Goal: Information Seeking & Learning: Learn about a topic

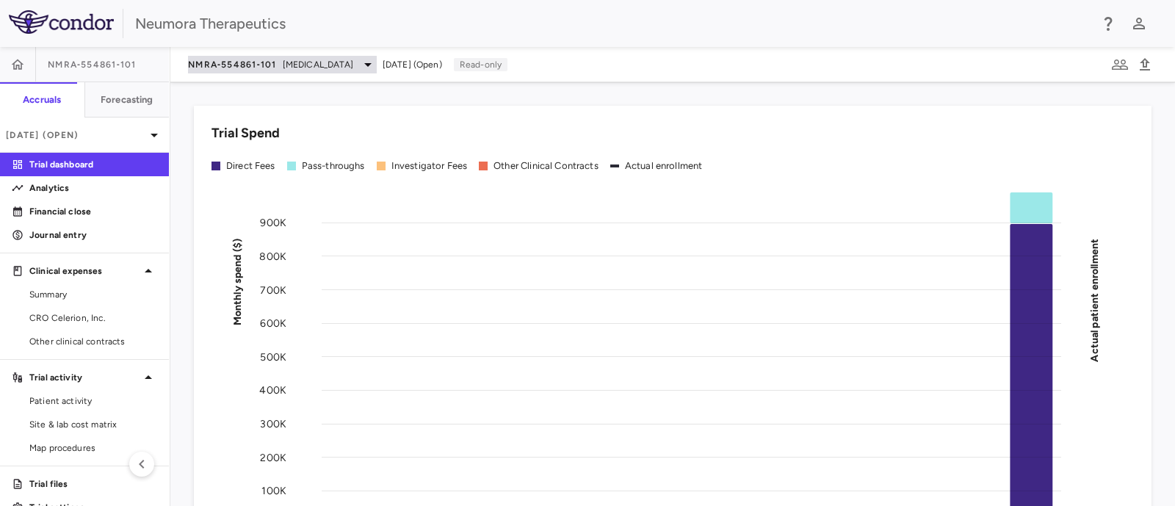
click at [287, 64] on span "Schizophrenia" at bounding box center [318, 64] width 70 height 13
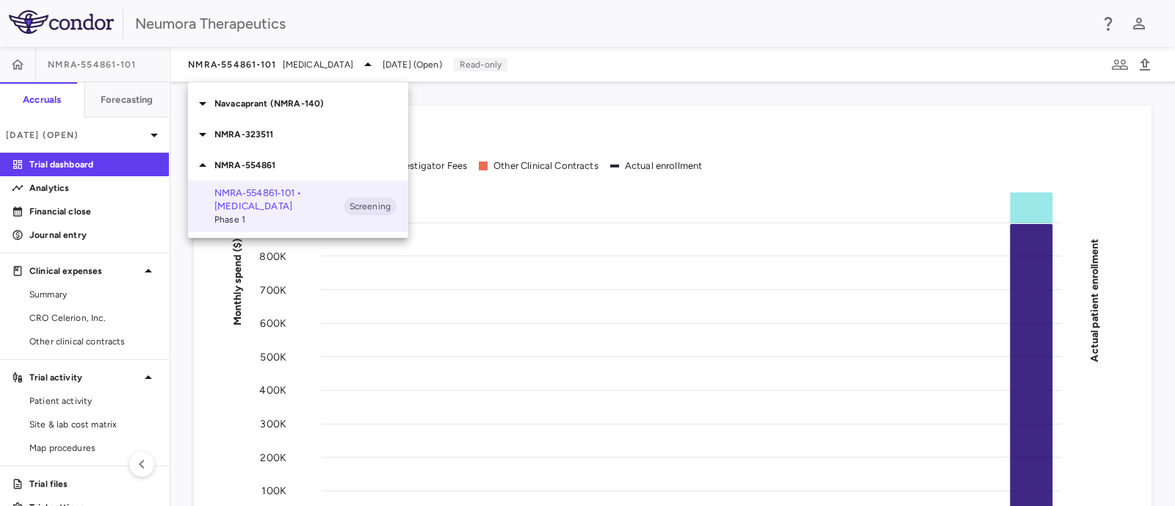
click at [256, 128] on p "NMRA-323511" at bounding box center [311, 134] width 194 height 13
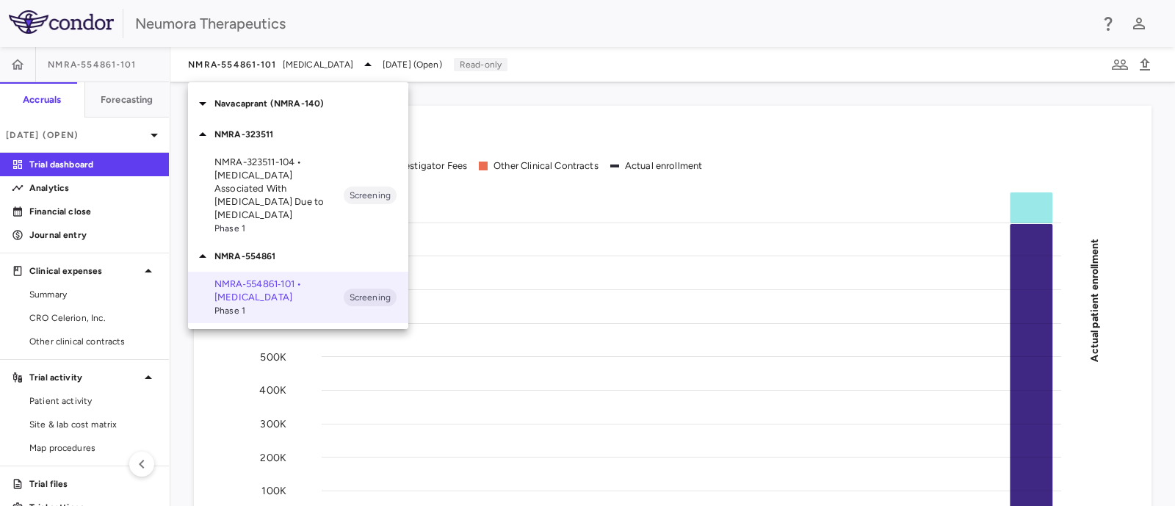
click at [291, 173] on p "NMRA-323511-104 • Agitation Associated With Dementia Due to Alzheimer's Disease" at bounding box center [278, 189] width 129 height 66
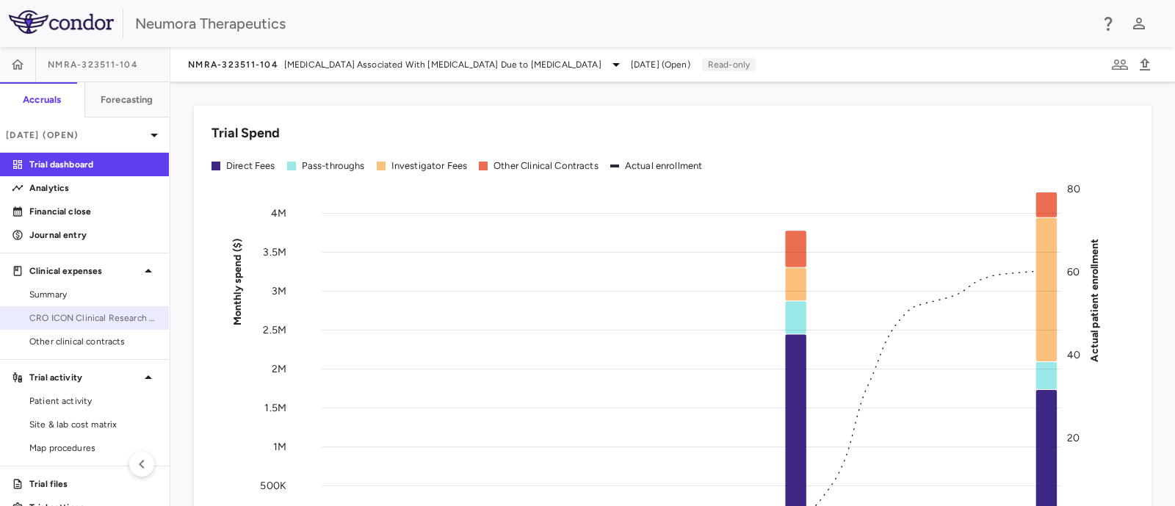
click at [77, 312] on span "CRO ICON Clinical Research Limited" at bounding box center [93, 317] width 128 height 13
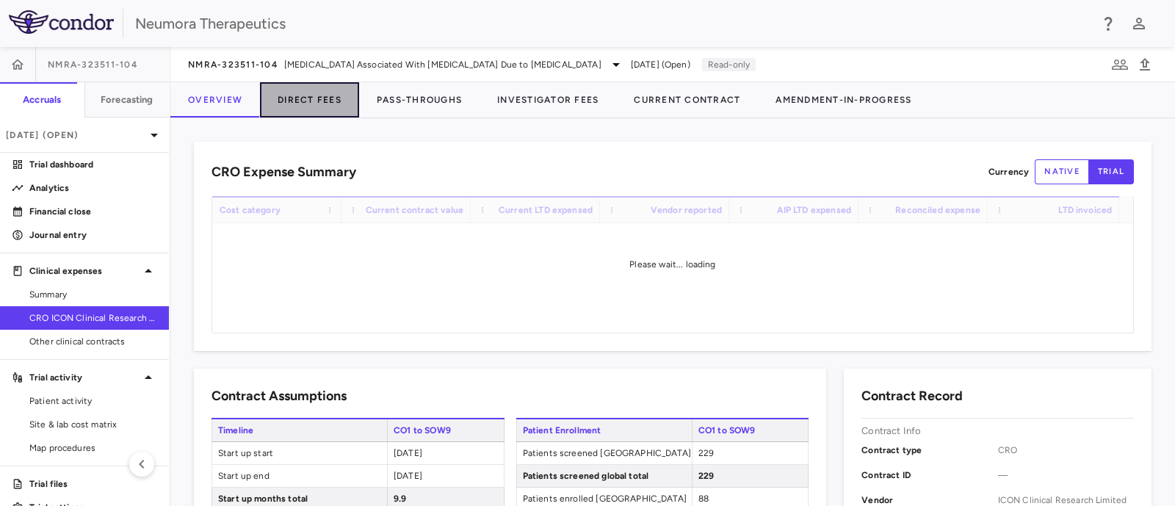
click at [290, 98] on button "Direct Fees" at bounding box center [309, 99] width 99 height 35
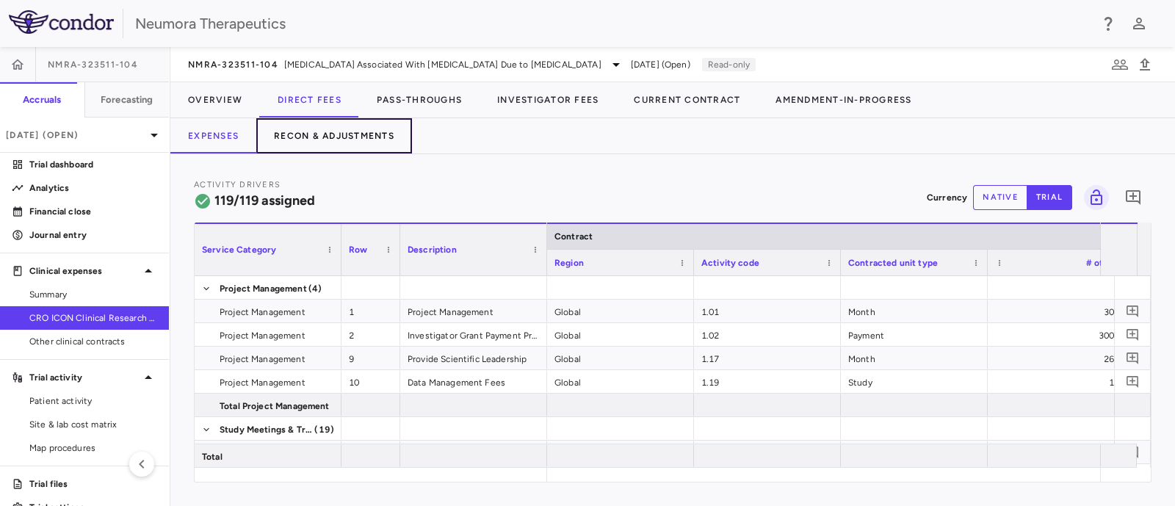
click at [330, 127] on button "Recon & Adjustments" at bounding box center [334, 135] width 156 height 35
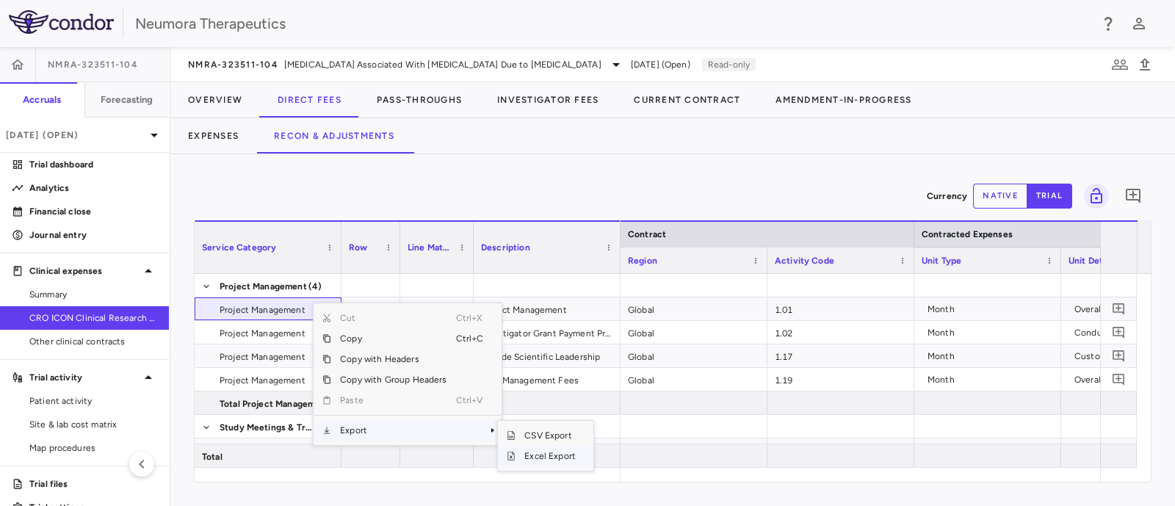
click at [532, 457] on span "Excel Export" at bounding box center [549, 456] width 69 height 21
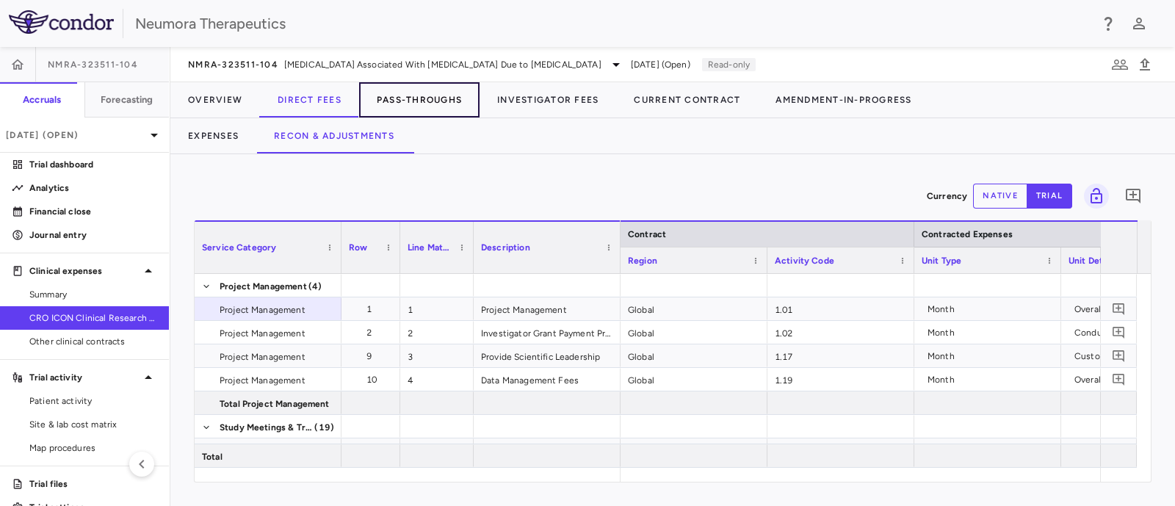
click at [415, 97] on button "Pass-Throughs" at bounding box center [419, 99] width 120 height 35
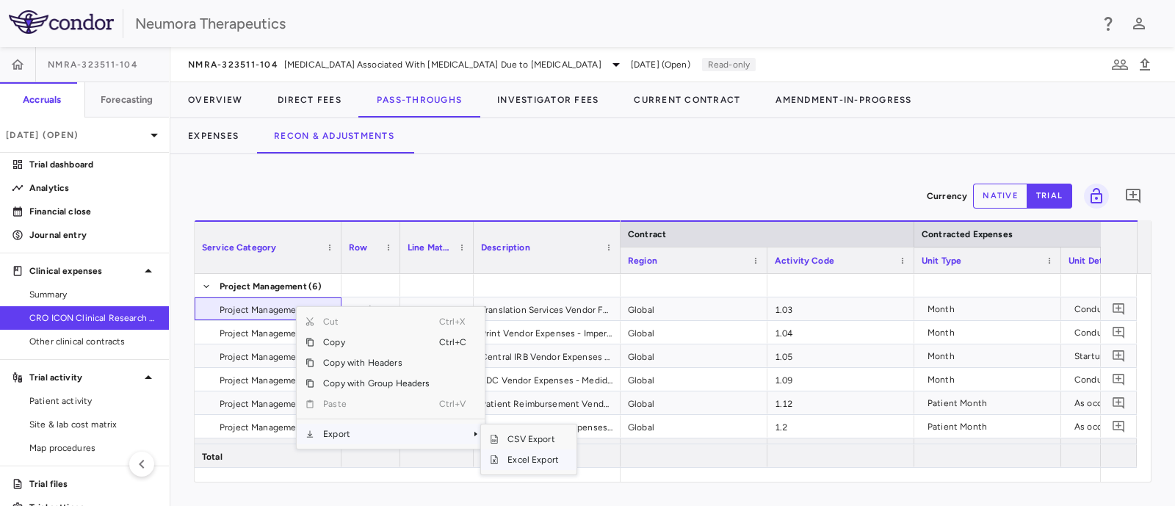
click at [529, 460] on span "Excel Export" at bounding box center [533, 459] width 69 height 21
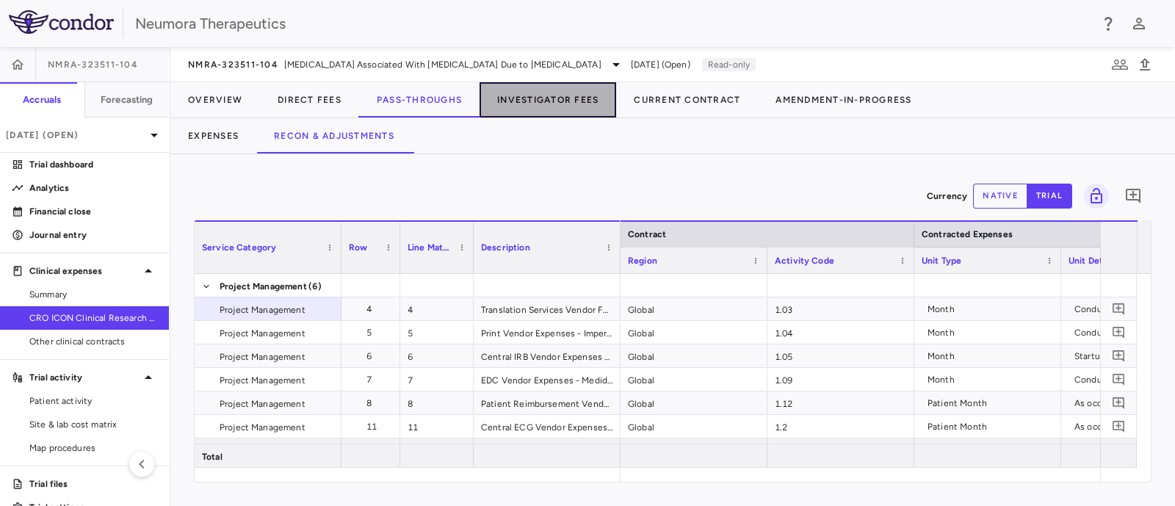
click at [565, 101] on button "Investigator Fees" at bounding box center [547, 99] width 137 height 35
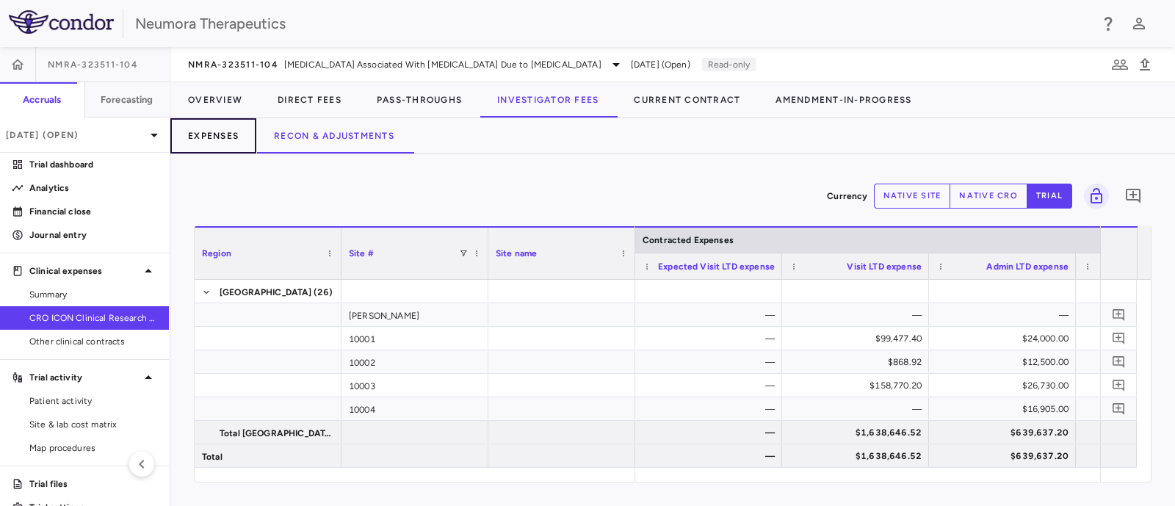
click at [190, 134] on button "Expenses" at bounding box center [213, 135] width 86 height 35
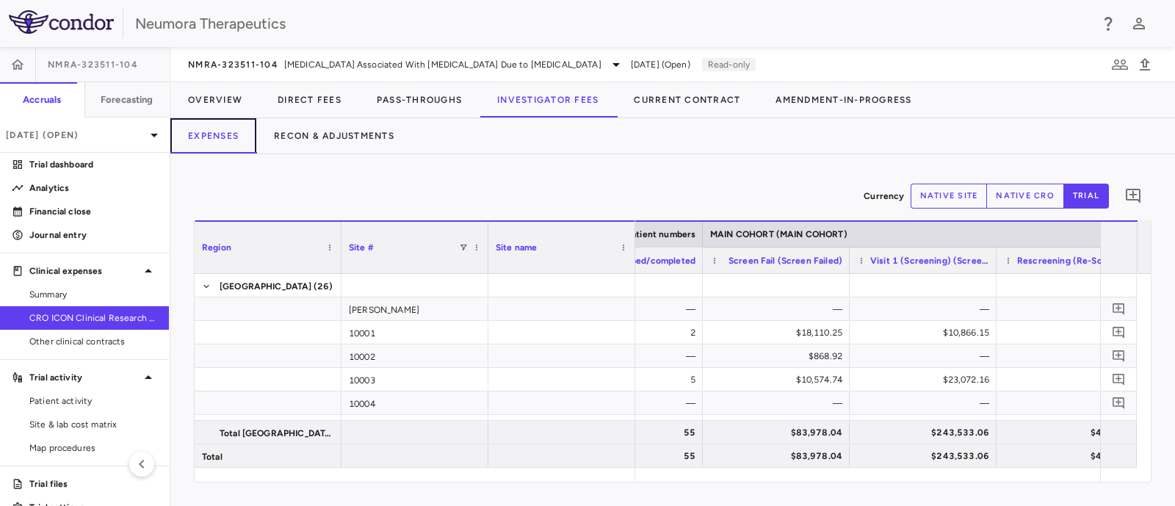
scroll to position [0, 1220]
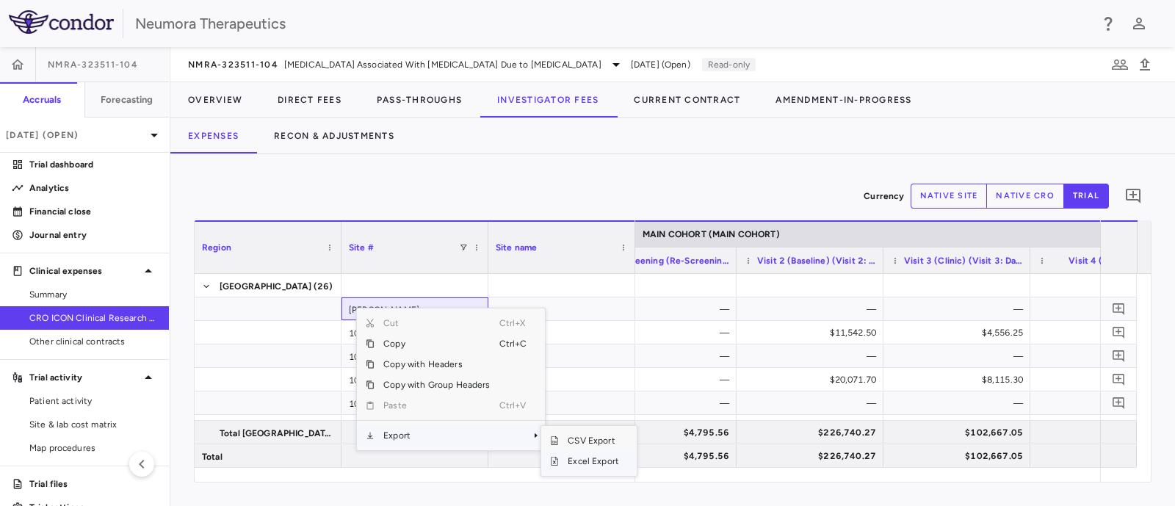
click at [604, 460] on span "Excel Export" at bounding box center [593, 461] width 69 height 21
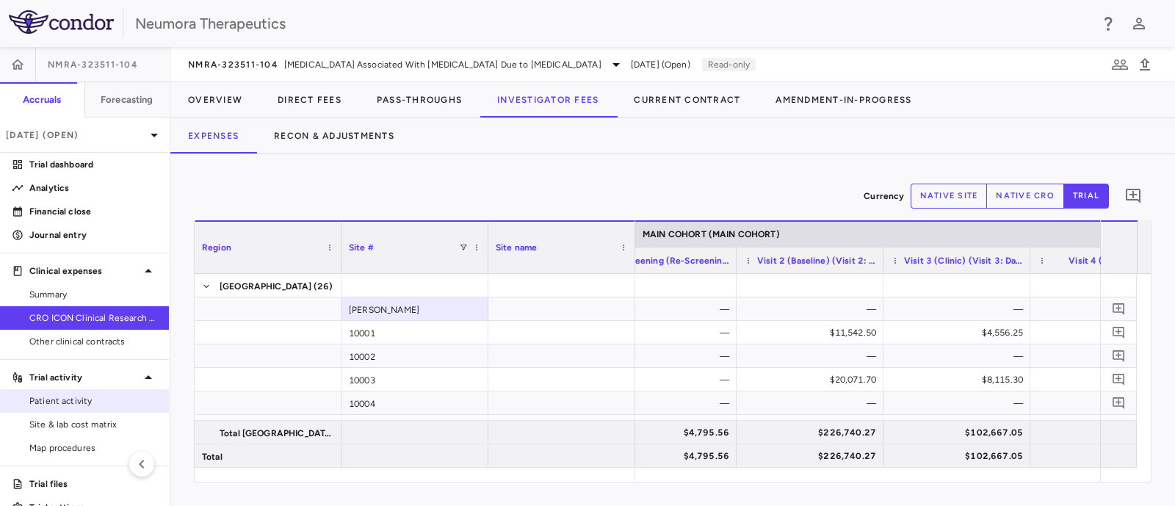
drag, startPoint x: 33, startPoint y: 400, endPoint x: 40, endPoint y: 394, distance: 8.8
click at [34, 400] on span "Patient activity" at bounding box center [93, 400] width 128 height 13
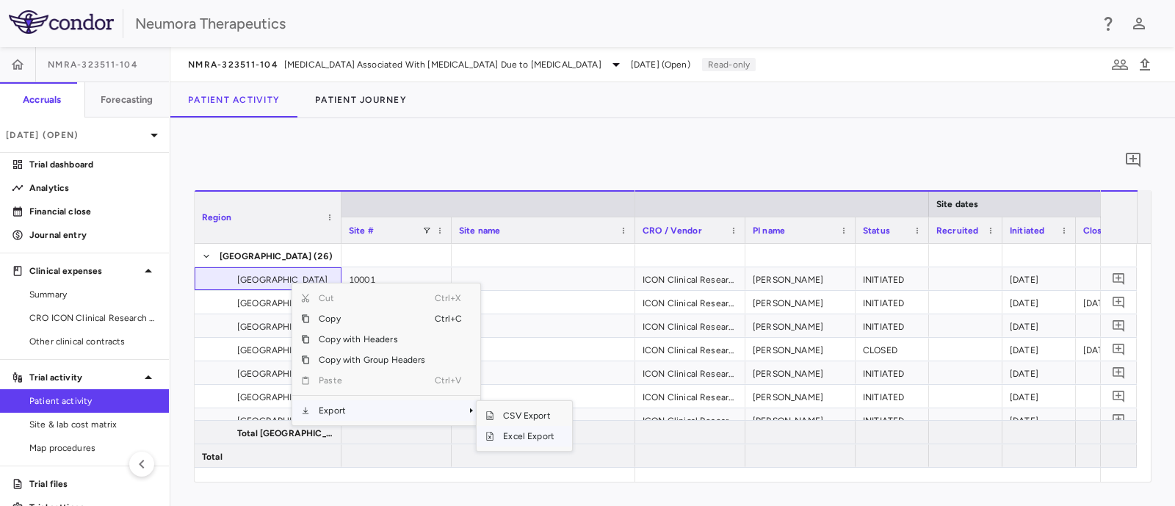
click at [510, 436] on span "Excel Export" at bounding box center [528, 436] width 69 height 21
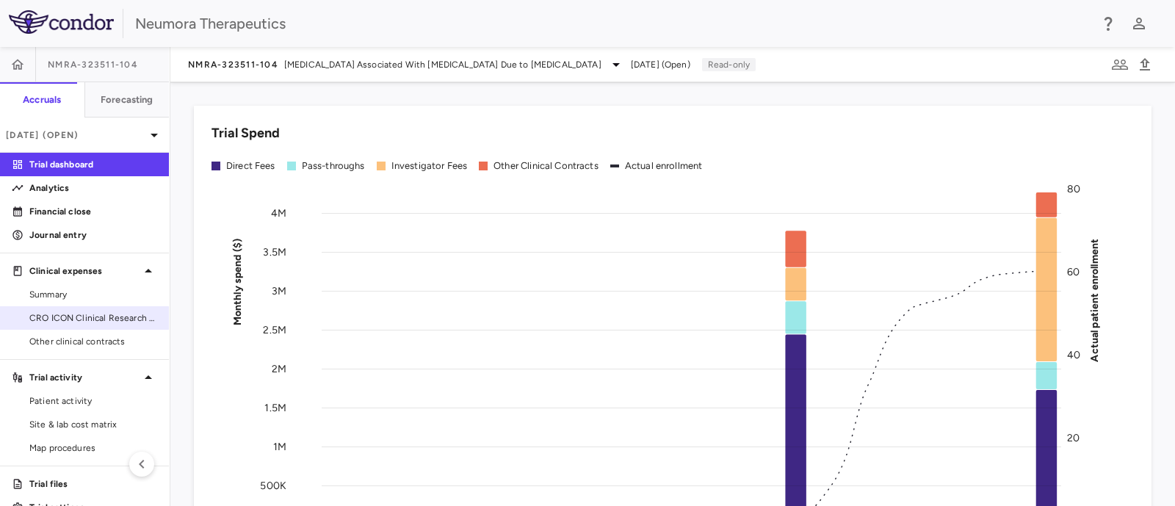
click at [64, 320] on span "CRO ICON Clinical Research Limited" at bounding box center [93, 317] width 128 height 13
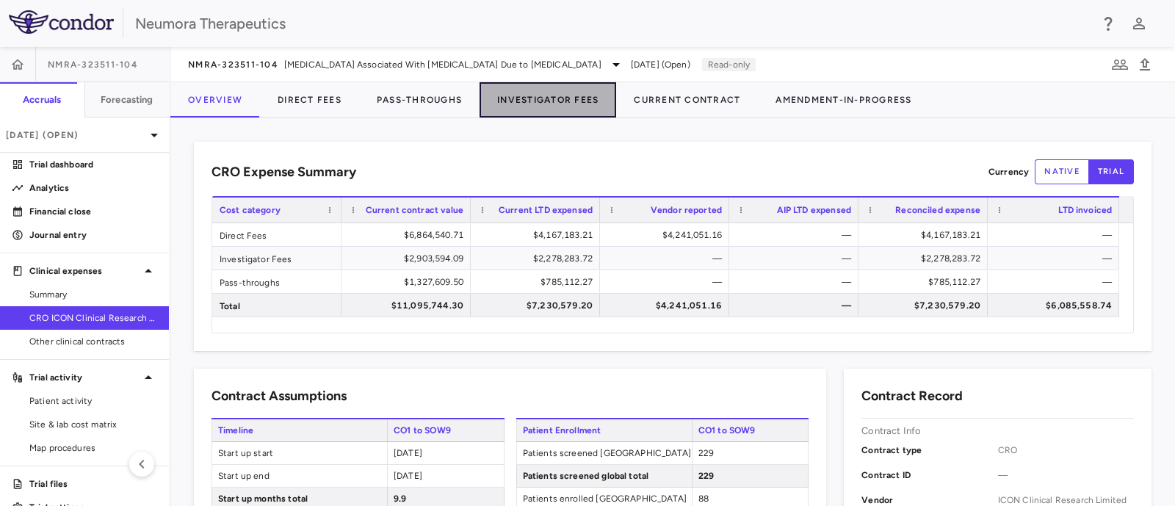
click at [531, 102] on button "Investigator Fees" at bounding box center [547, 99] width 137 height 35
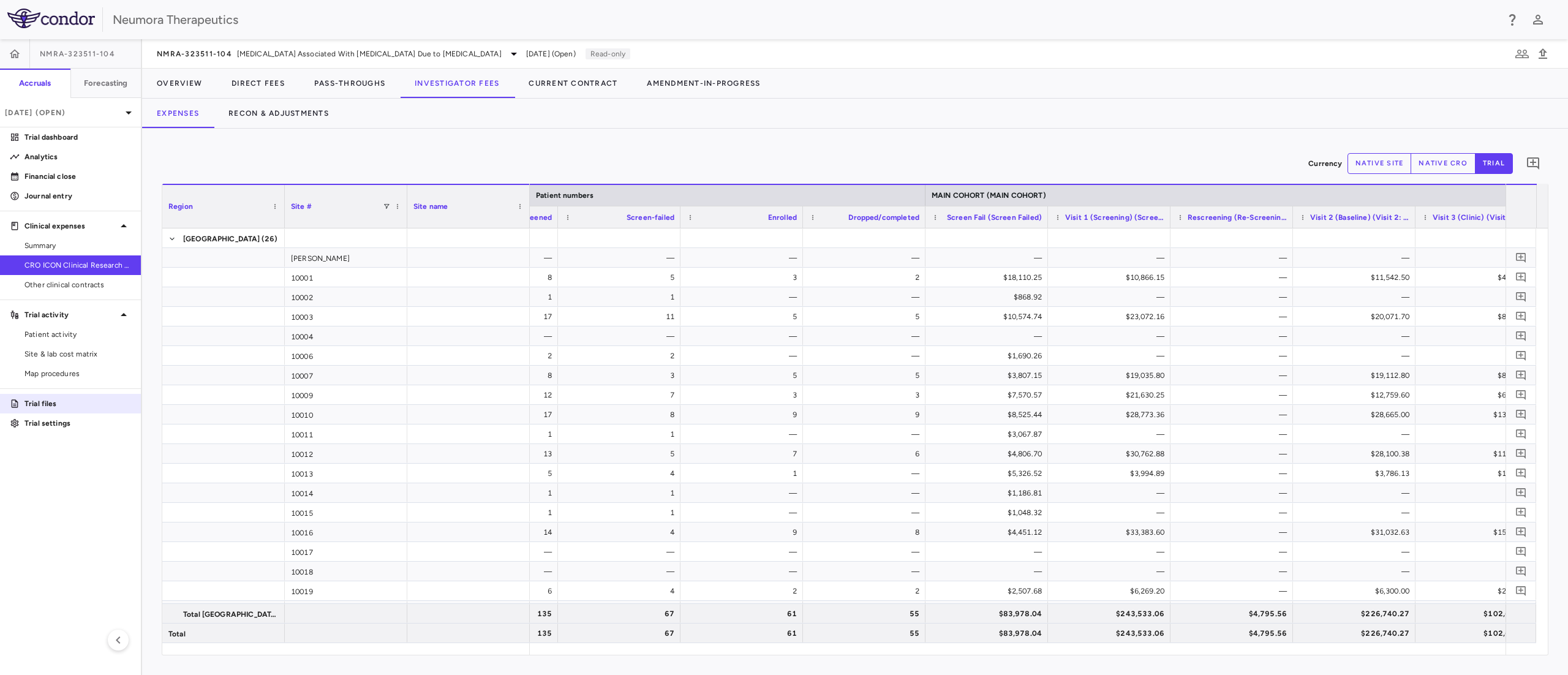
click at [59, 400] on p "Trial files" at bounding box center [78, 403] width 107 height 11
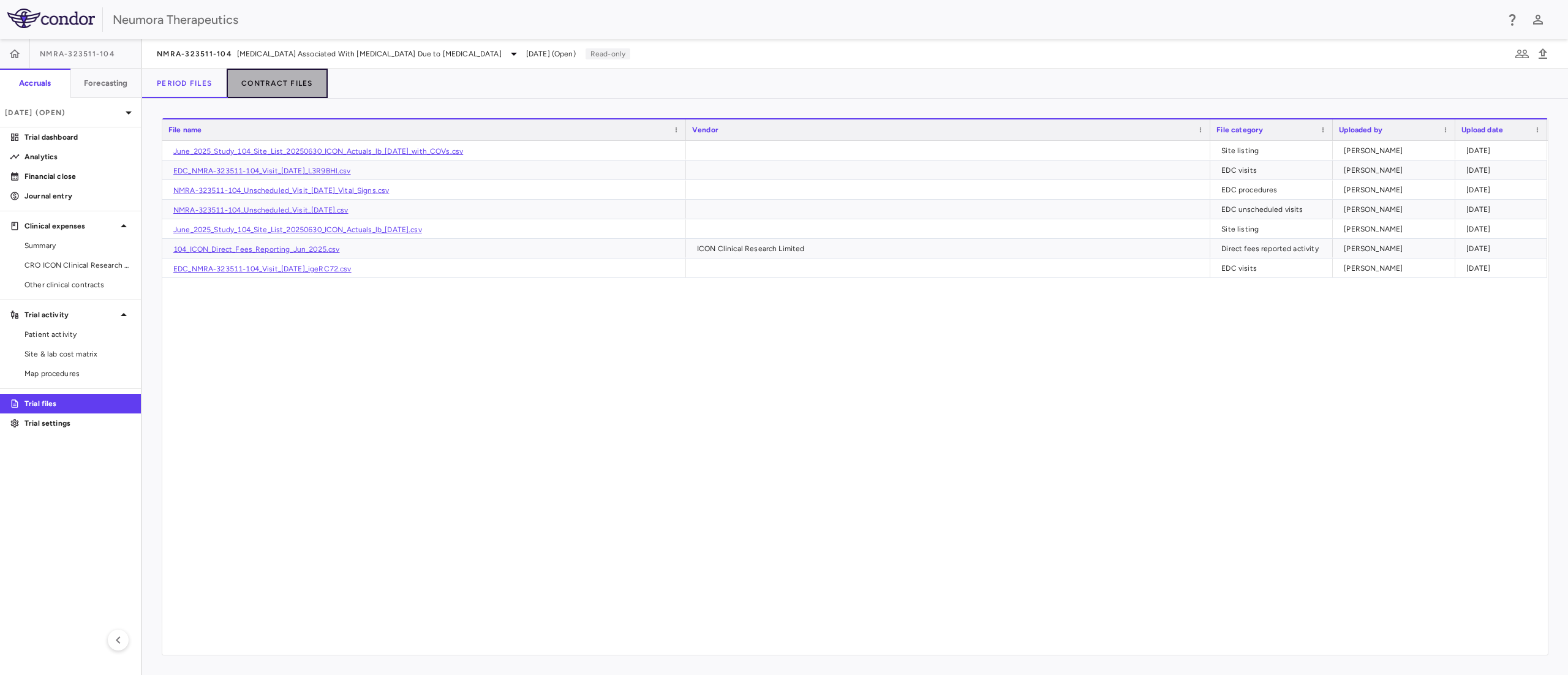
click at [275, 84] on button "Contract Files" at bounding box center [277, 83] width 101 height 29
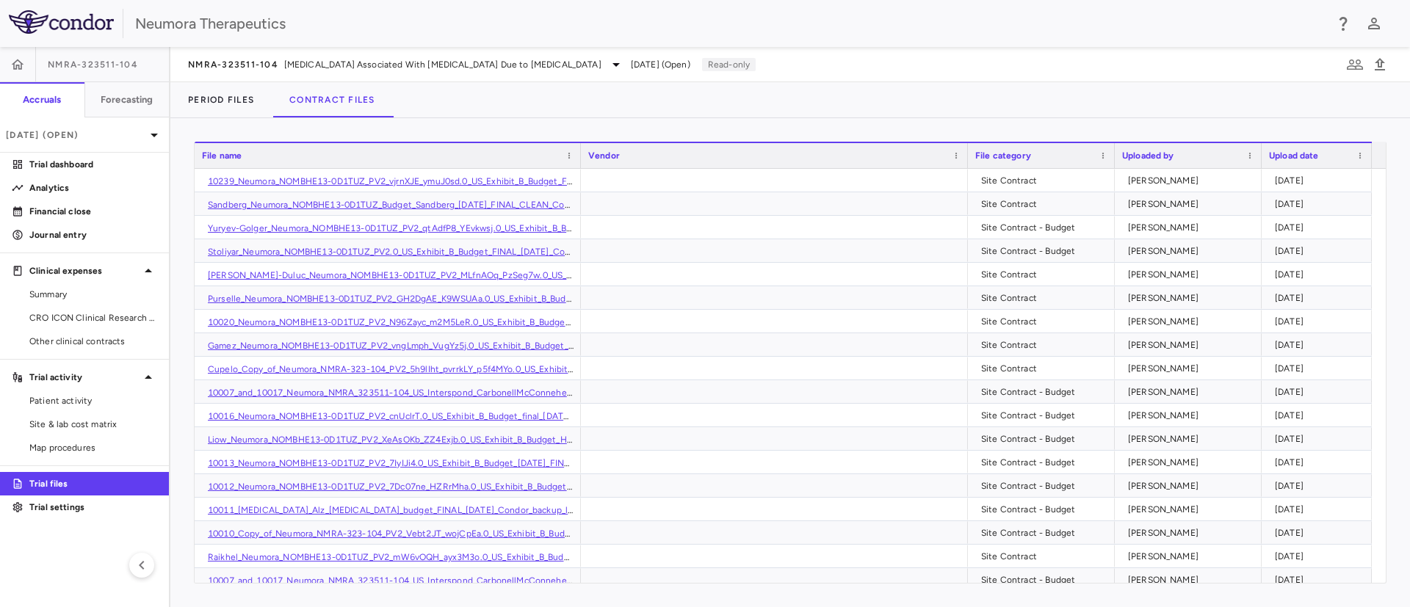
click at [244, 162] on div "File name" at bounding box center [381, 156] width 358 height 18
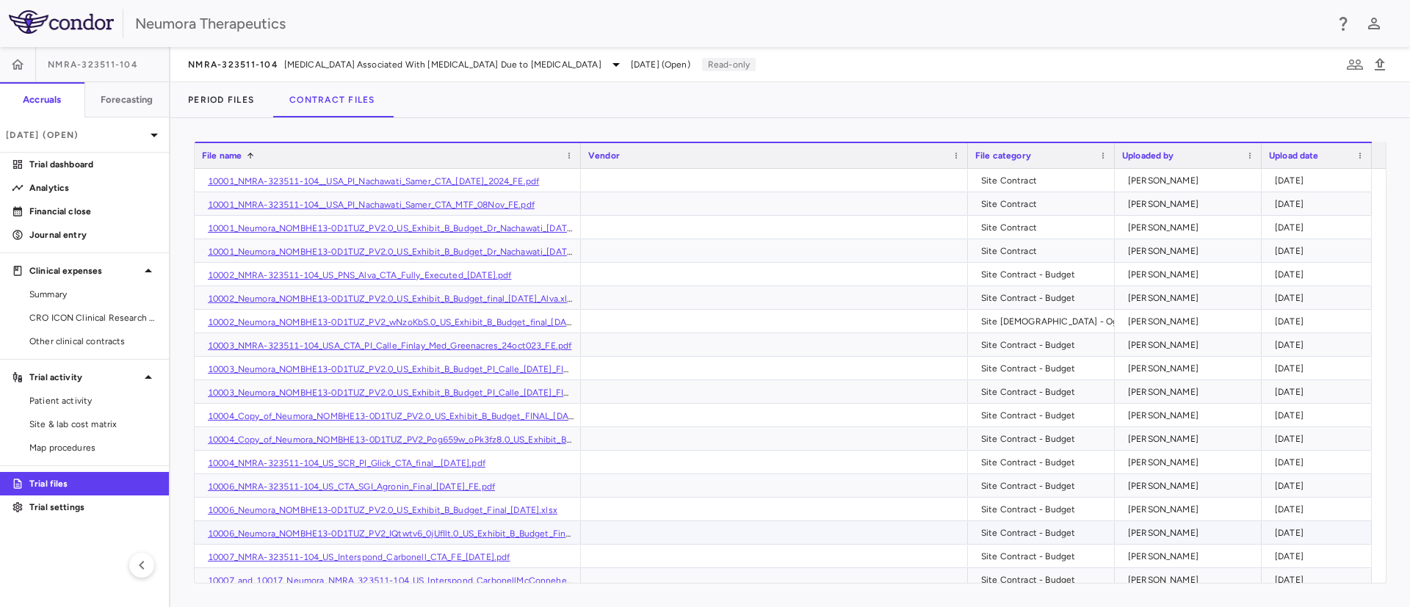
scroll to position [220, 0]
